Goal: Answer question/provide support

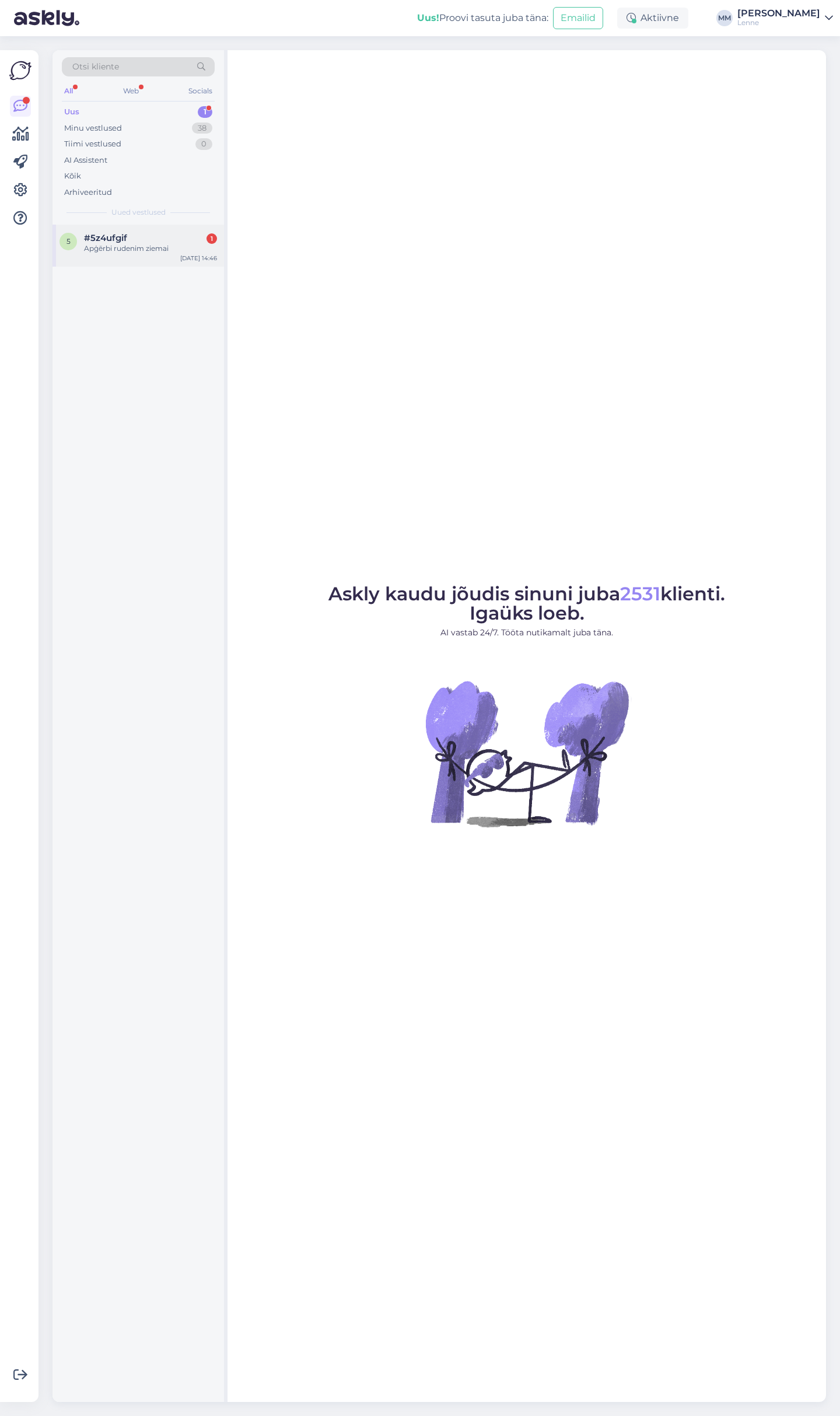
click at [159, 256] on div "5 #5z4ufgif 1 Apģērbi rudenim ziemai [DATE] 14:46" at bounding box center [138, 246] width 172 height 42
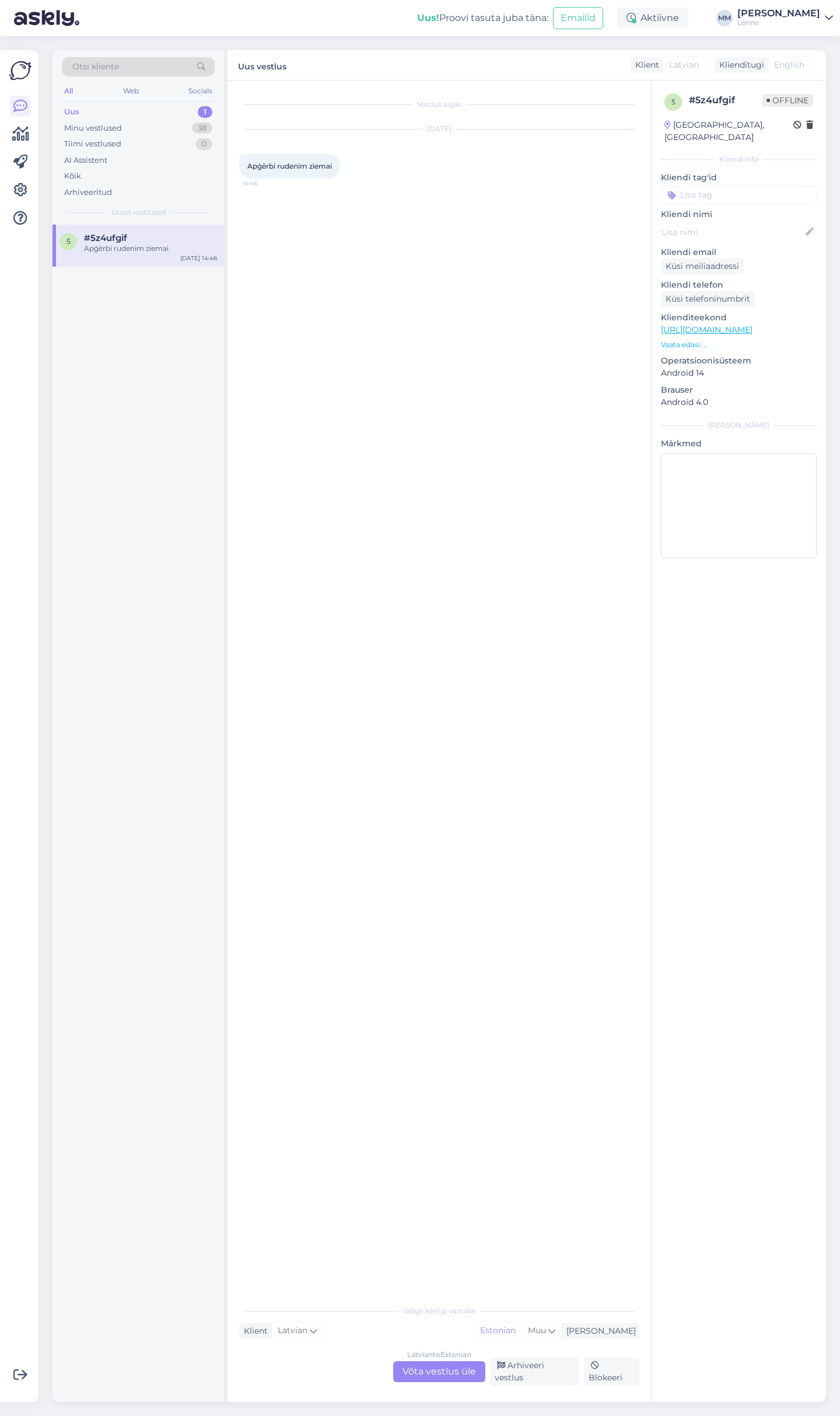
click at [462, 1378] on div "Latvian to Estonian Võta vestlus üle" at bounding box center [440, 1371] width 92 height 21
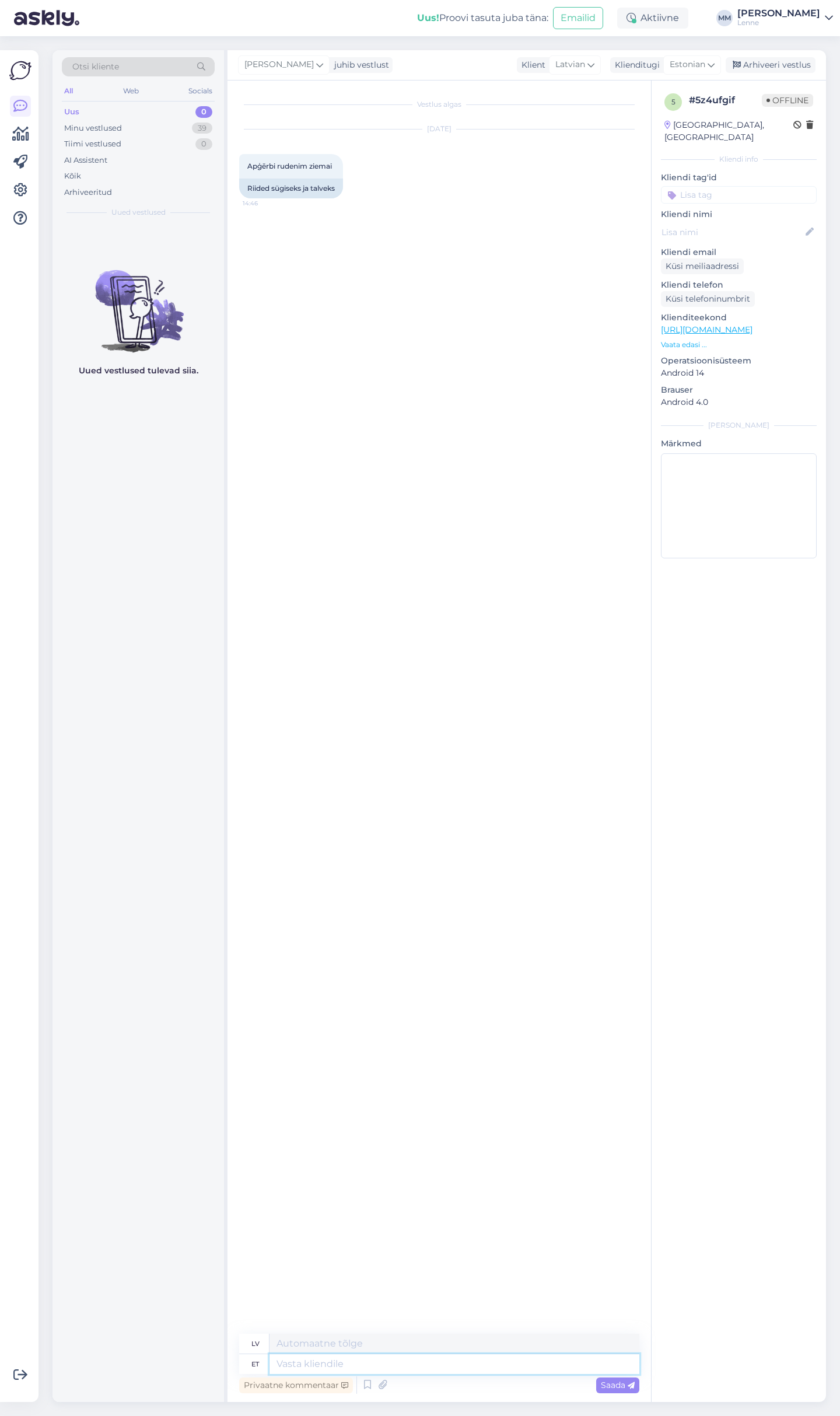
click at [399, 1355] on textarea at bounding box center [454, 1363] width 370 height 20
type textarea "tere,"
type textarea "sveiki,"
type textarea "tere, suur v"
type textarea "sveiks, lielais"
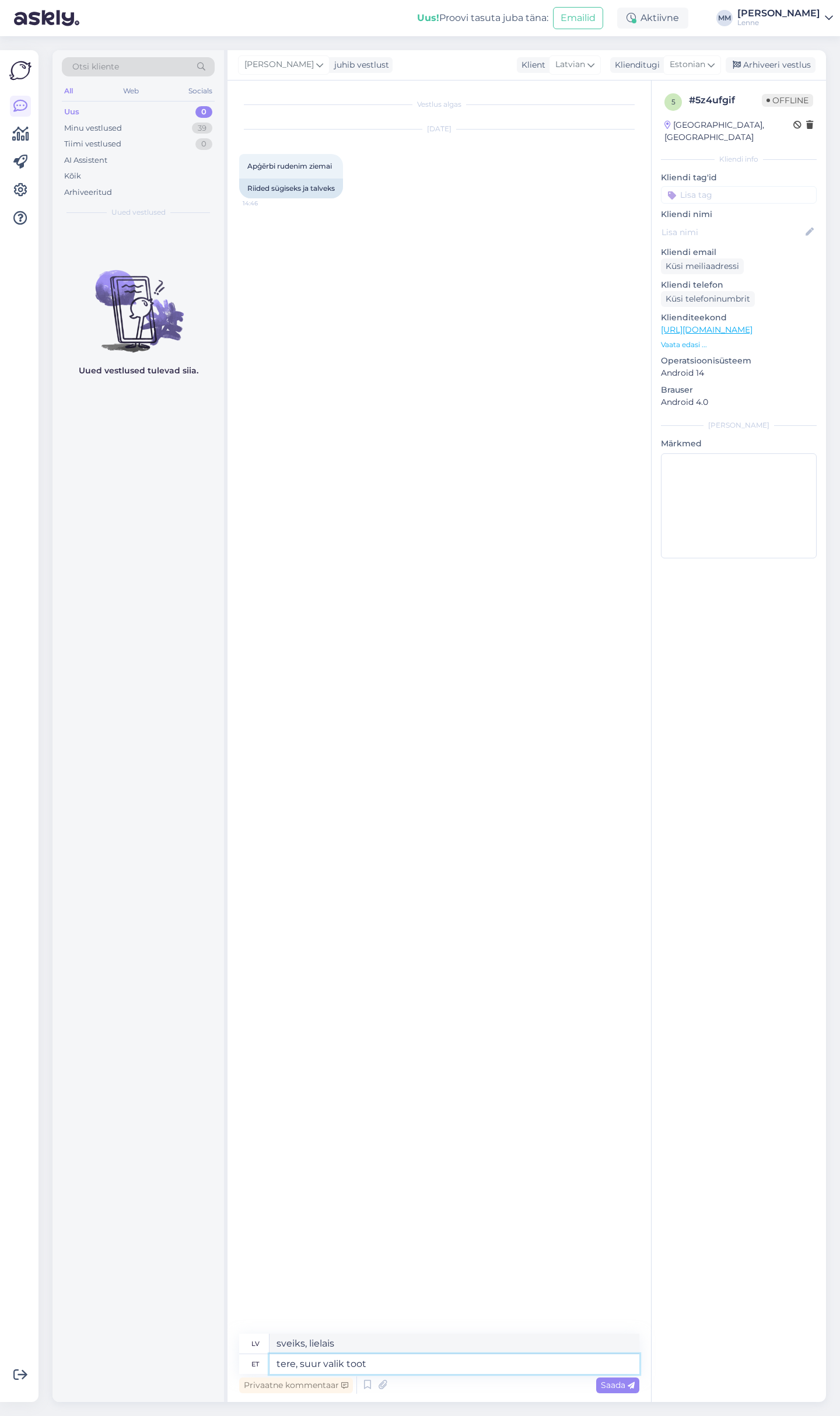
type textarea "tere, suur valik toote"
type textarea "Sveiki, lieliska izvēle"
type textarea "tere, suur valik [DEMOGRAPHIC_DATA] on meie"
type textarea "Sveiki, plaša produktu izvēle"
type textarea "tere, suur valik [DEMOGRAPHIC_DATA] on meie E"
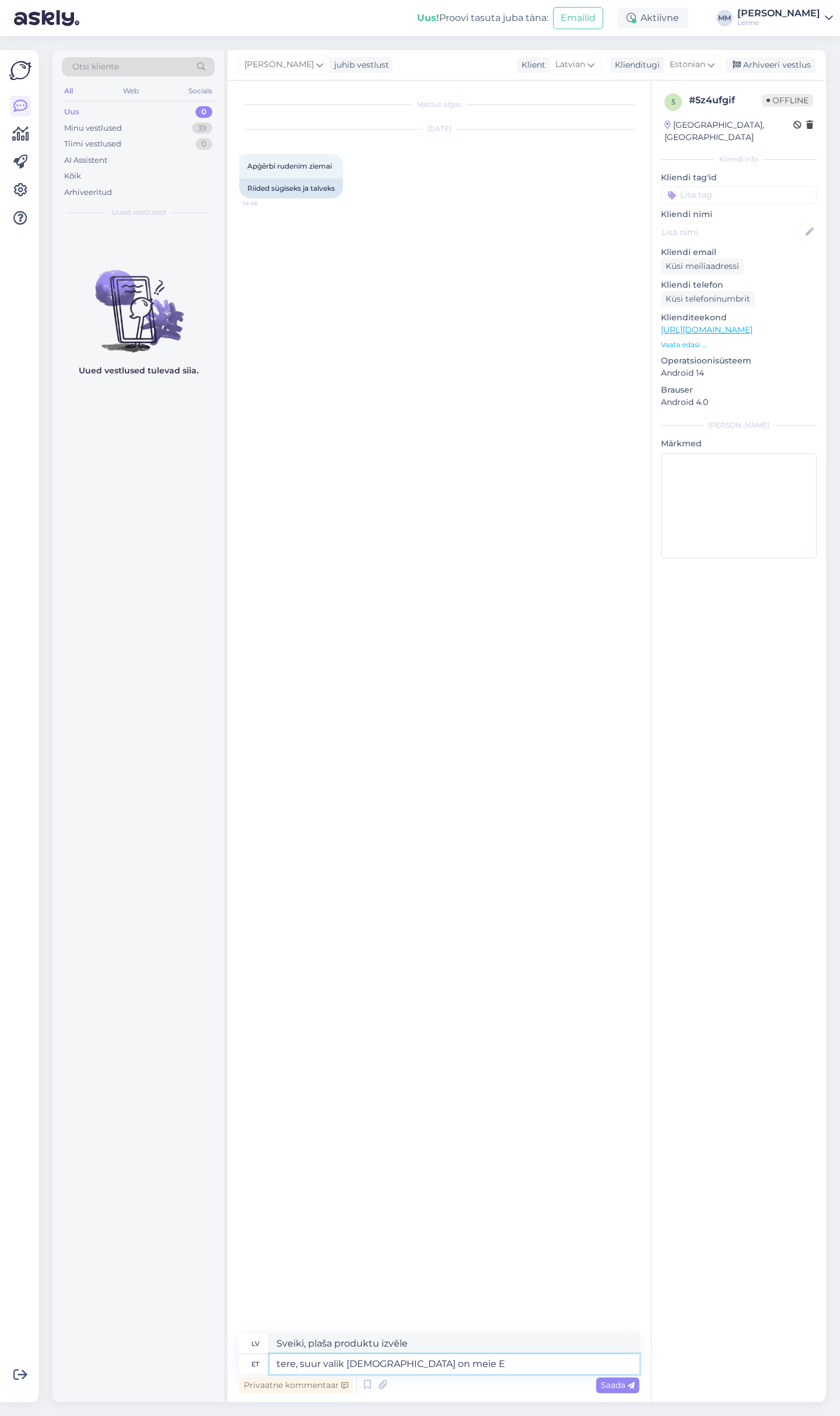
type textarea "Sveiki, mums ir plaša produktu izvēle."
type textarea "tere, suur valik tooteid on meie E-poes"
type textarea "Sveiki, mūsu interneta veikalā ir [PERSON_NAME] produktu klāsts."
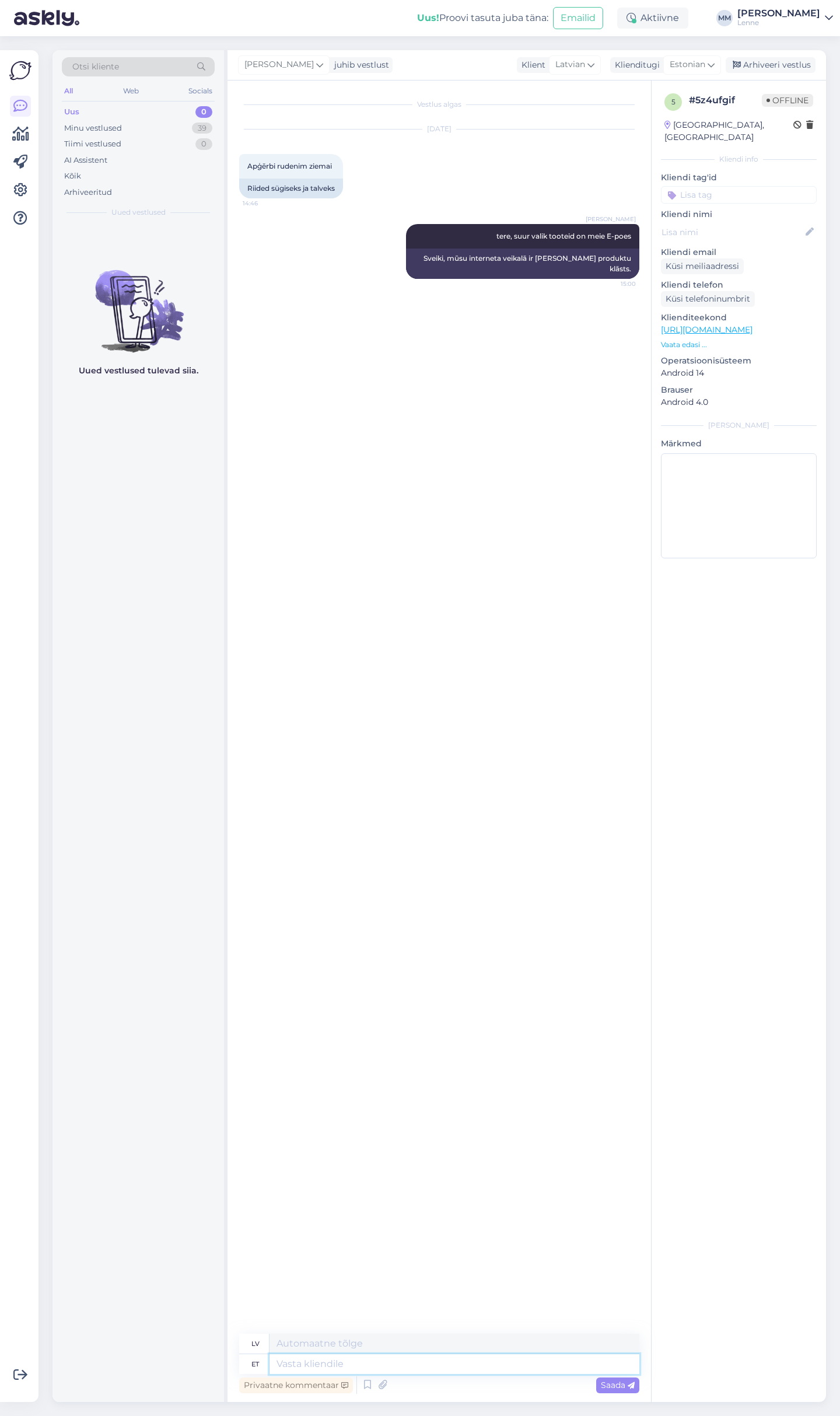
paste textarea "[URL][DOMAIN_NAME]"
type textarea "[URL][DOMAIN_NAME]"
